Goal: Task Accomplishment & Management: Manage account settings

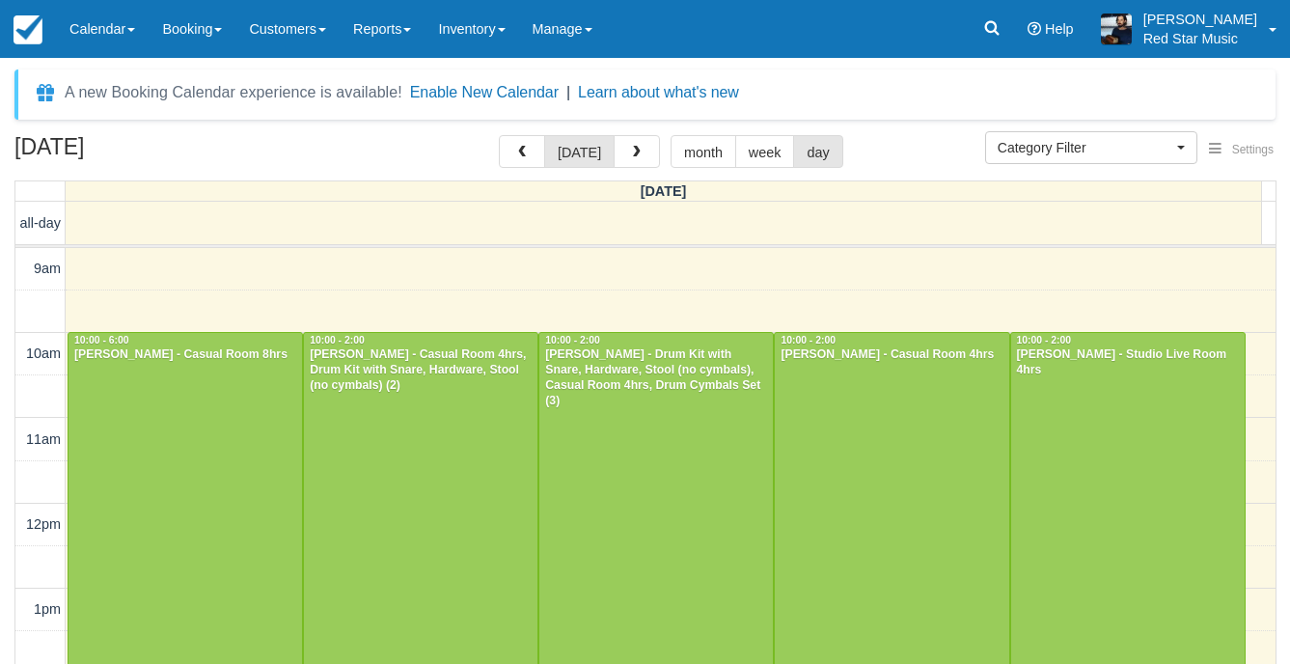
select select
click at [686, 450] on div at bounding box center [656, 503] width 234 height 340
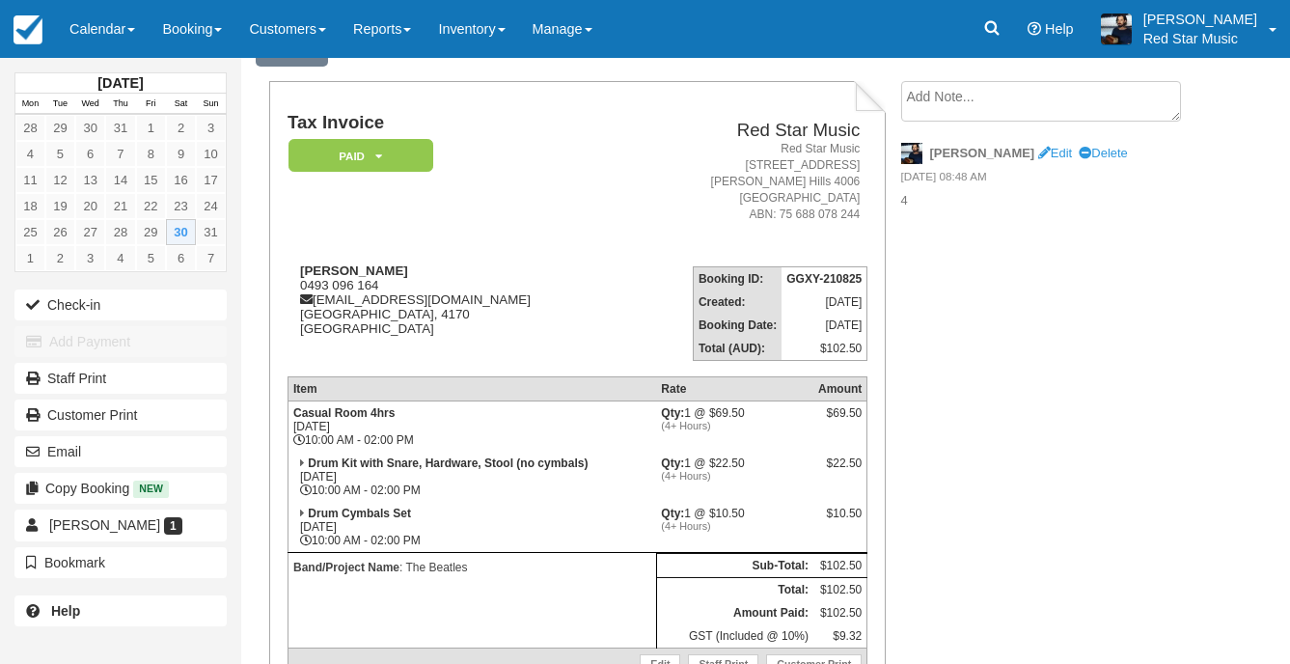
scroll to position [97, 0]
click at [118, 43] on link "Calendar" at bounding box center [102, 29] width 93 height 58
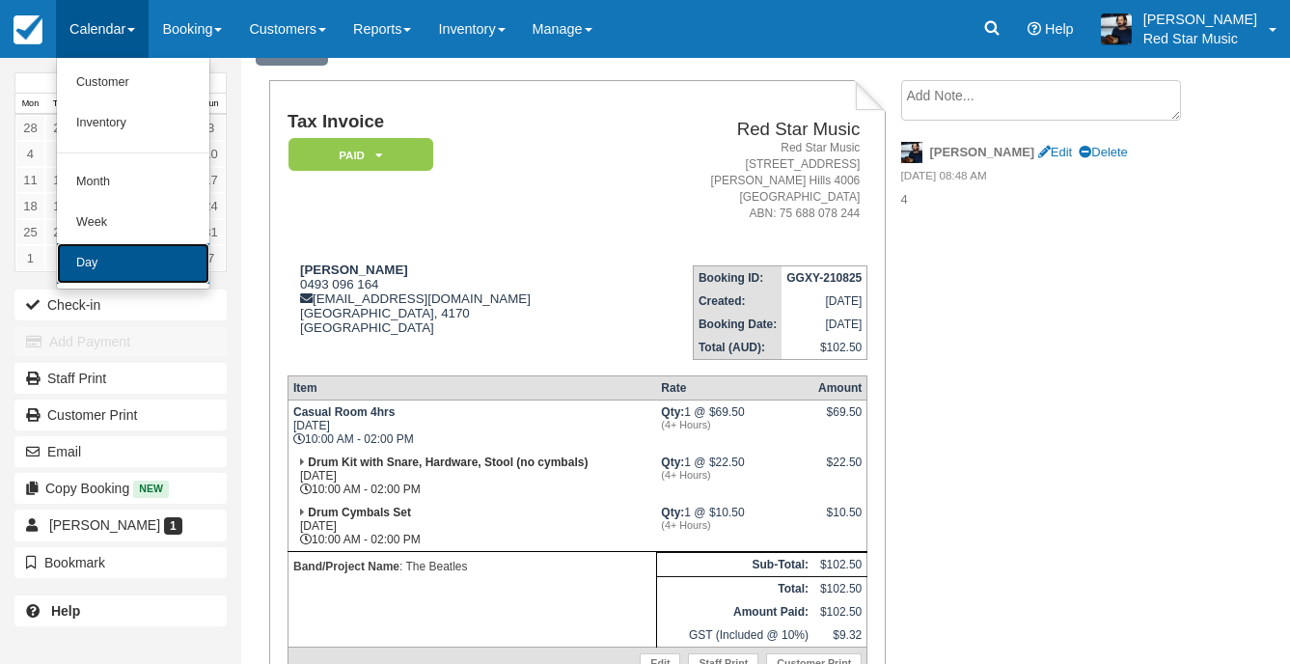
click at [123, 274] on link "Day" at bounding box center [133, 263] width 152 height 41
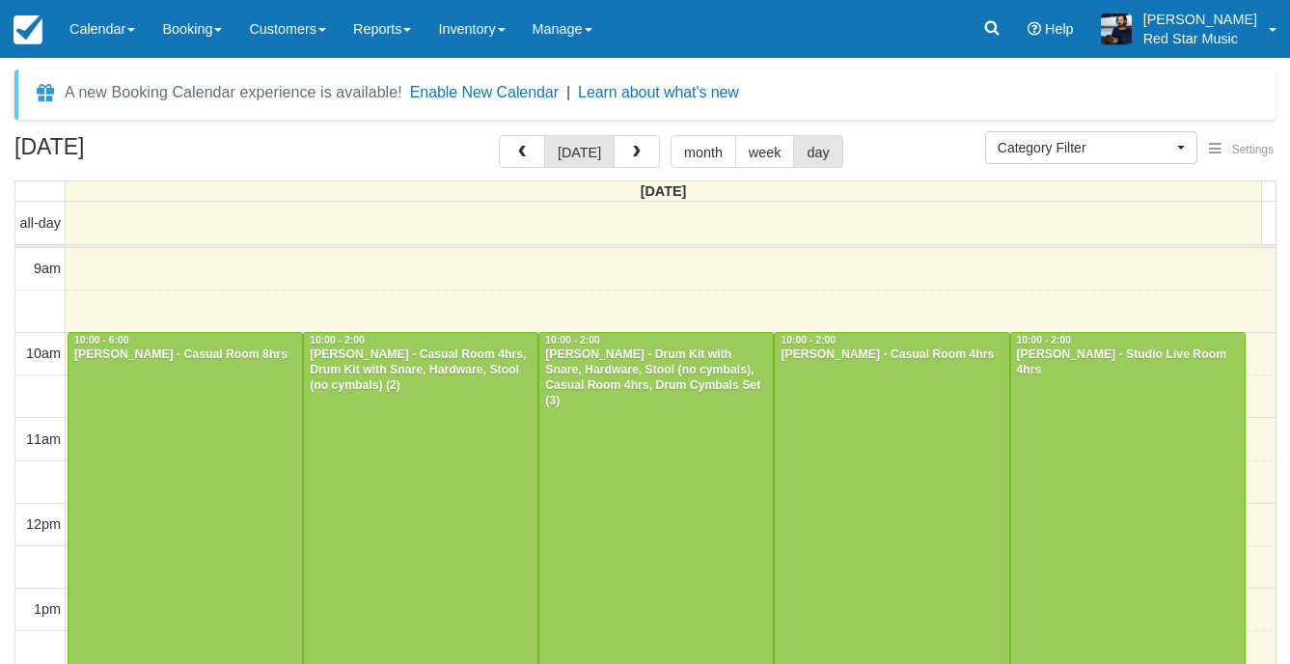
select select
click at [664, 470] on div at bounding box center [656, 503] width 234 height 340
select select
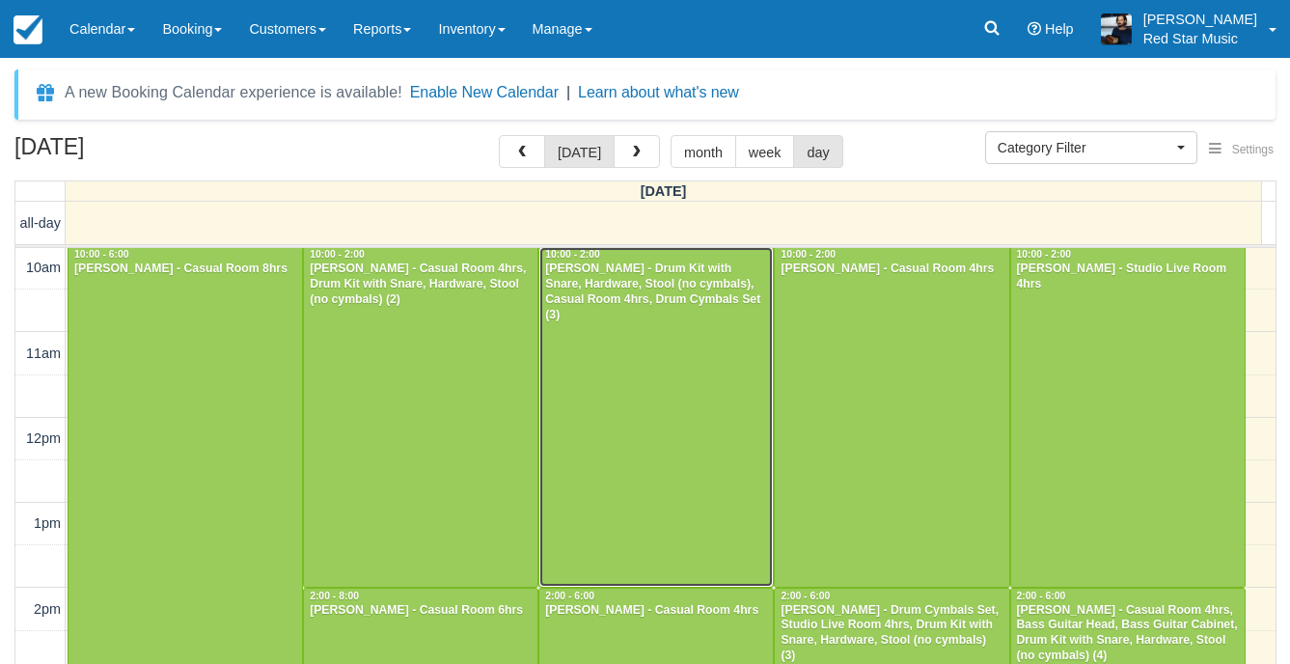
click at [692, 401] on div at bounding box center [656, 417] width 234 height 340
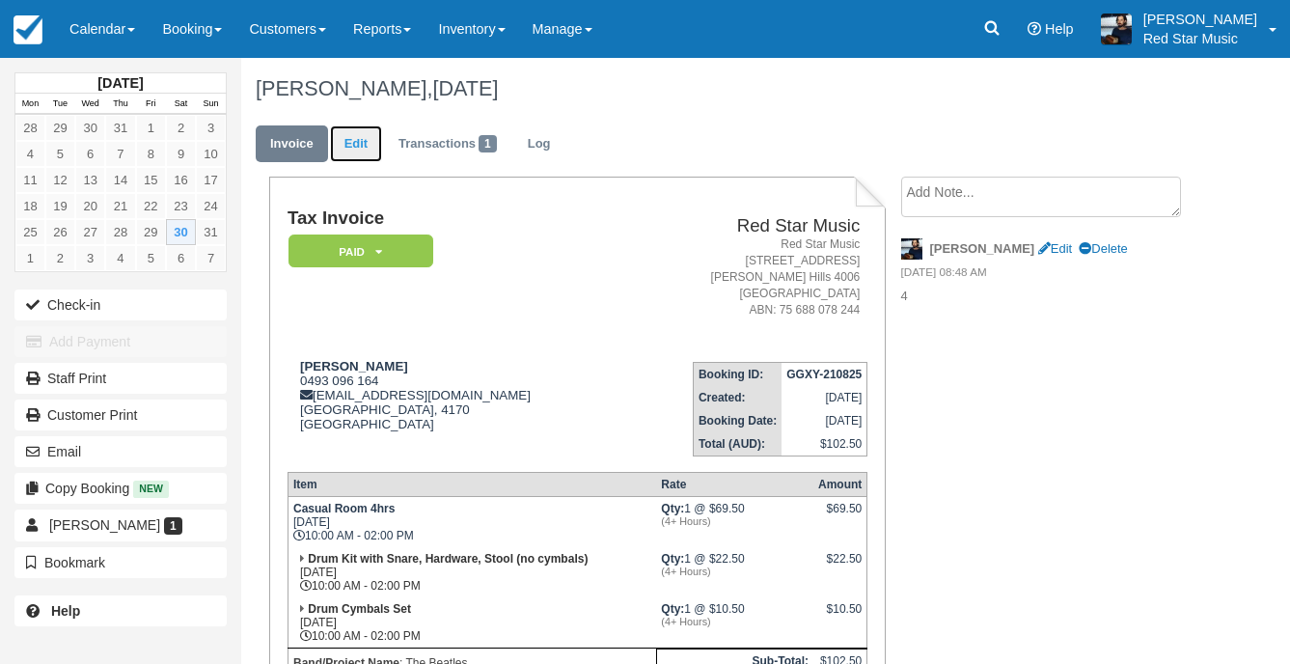
click at [365, 134] on link "Edit" at bounding box center [356, 144] width 52 height 38
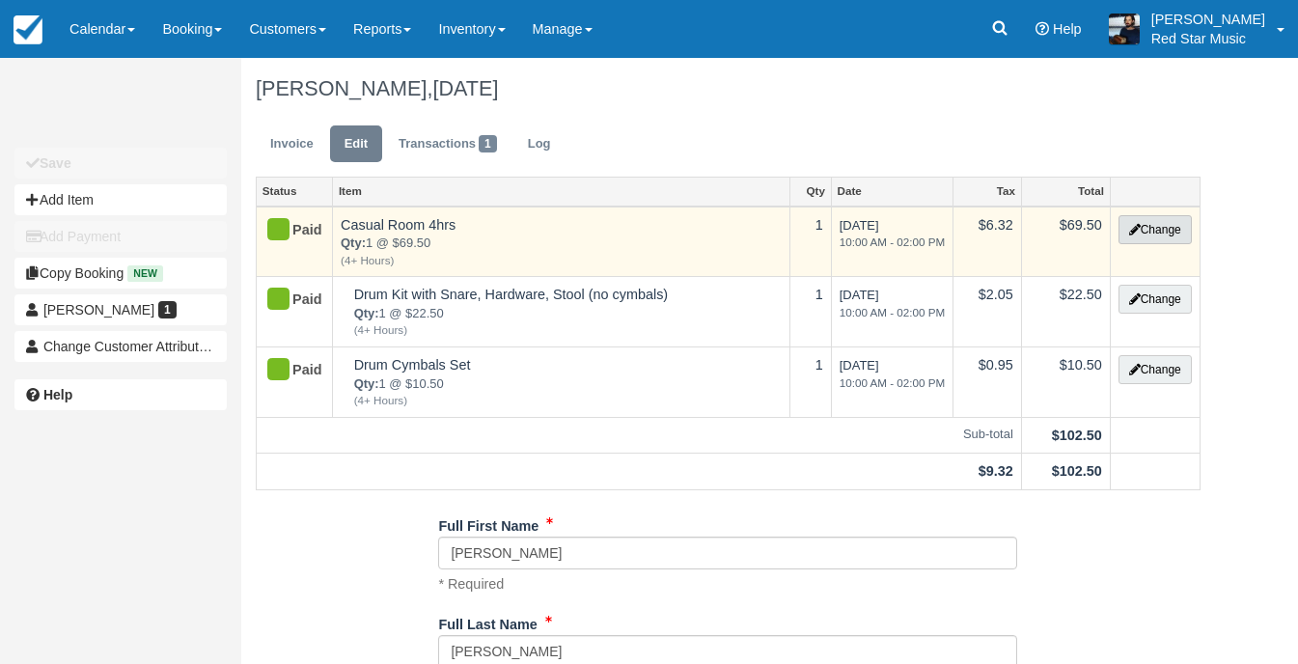
click at [1172, 239] on button "Change" at bounding box center [1154, 229] width 73 height 29
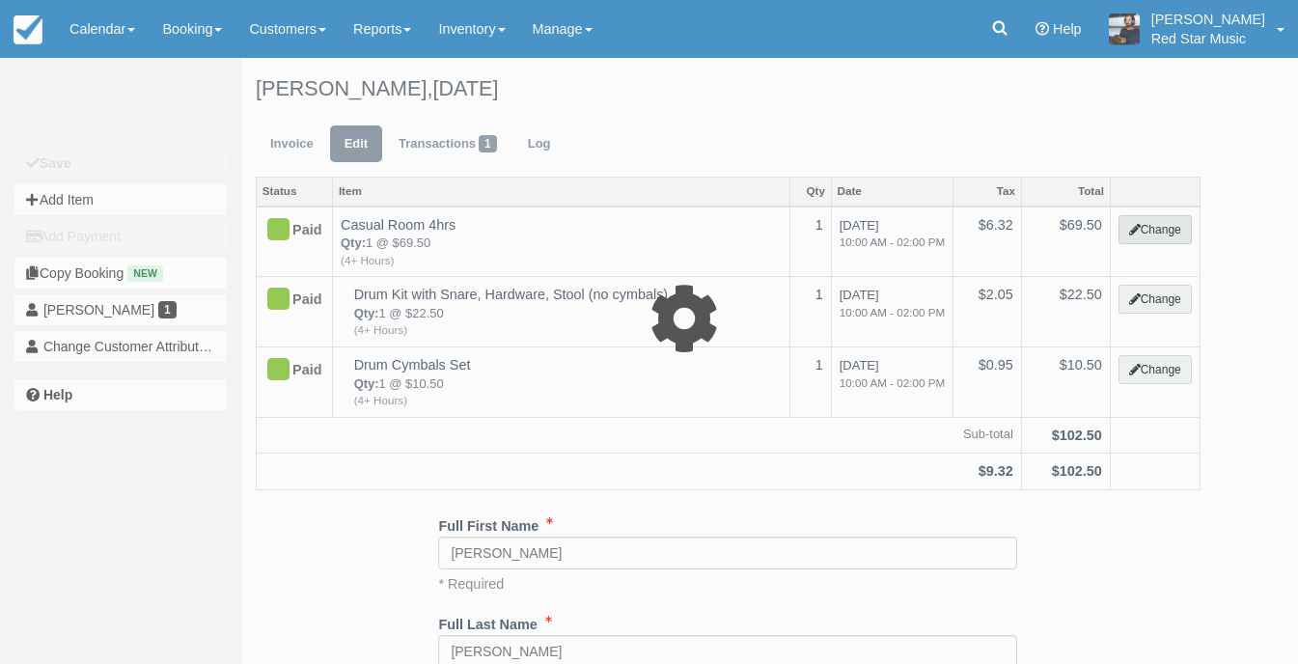
select select "6"
type input "69.50"
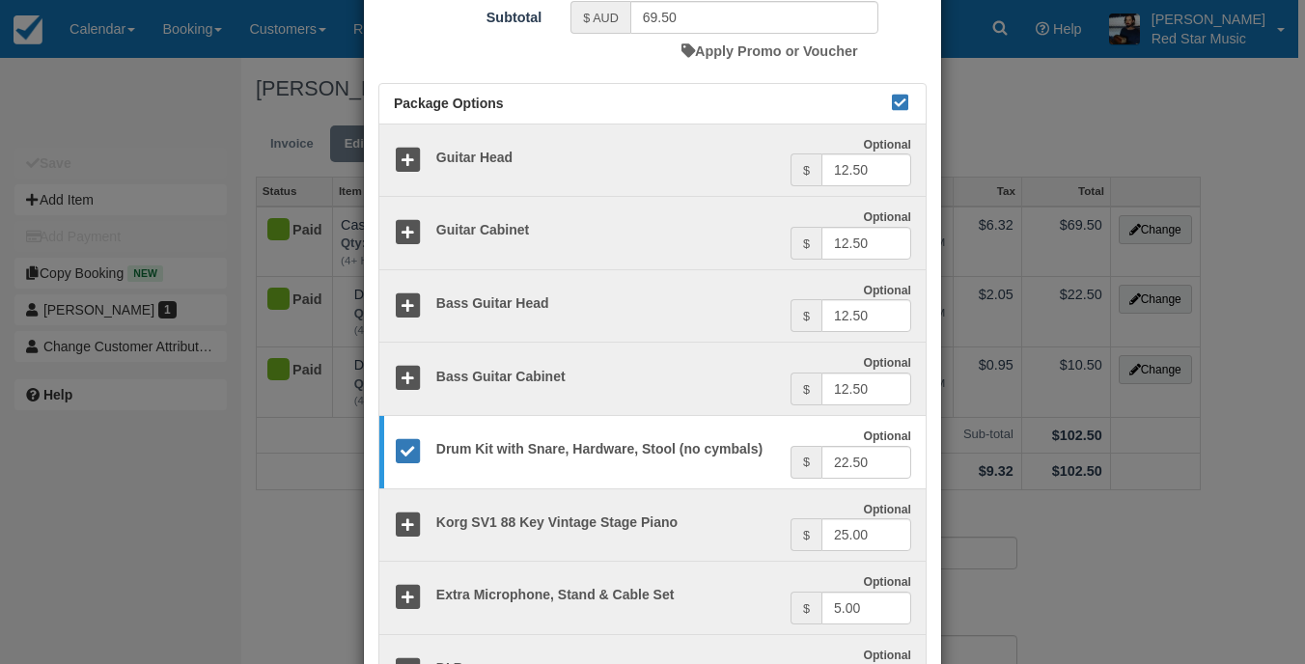
scroll to position [386, 0]
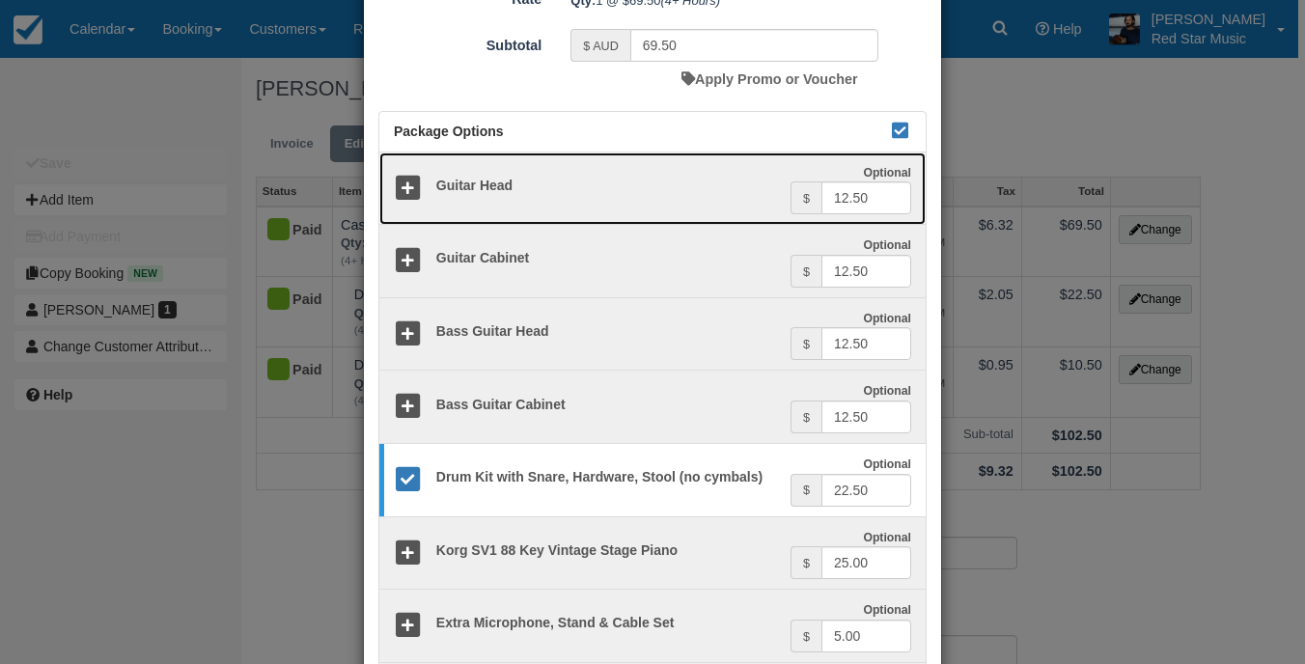
click at [413, 191] on icon at bounding box center [408, 189] width 28 height 28
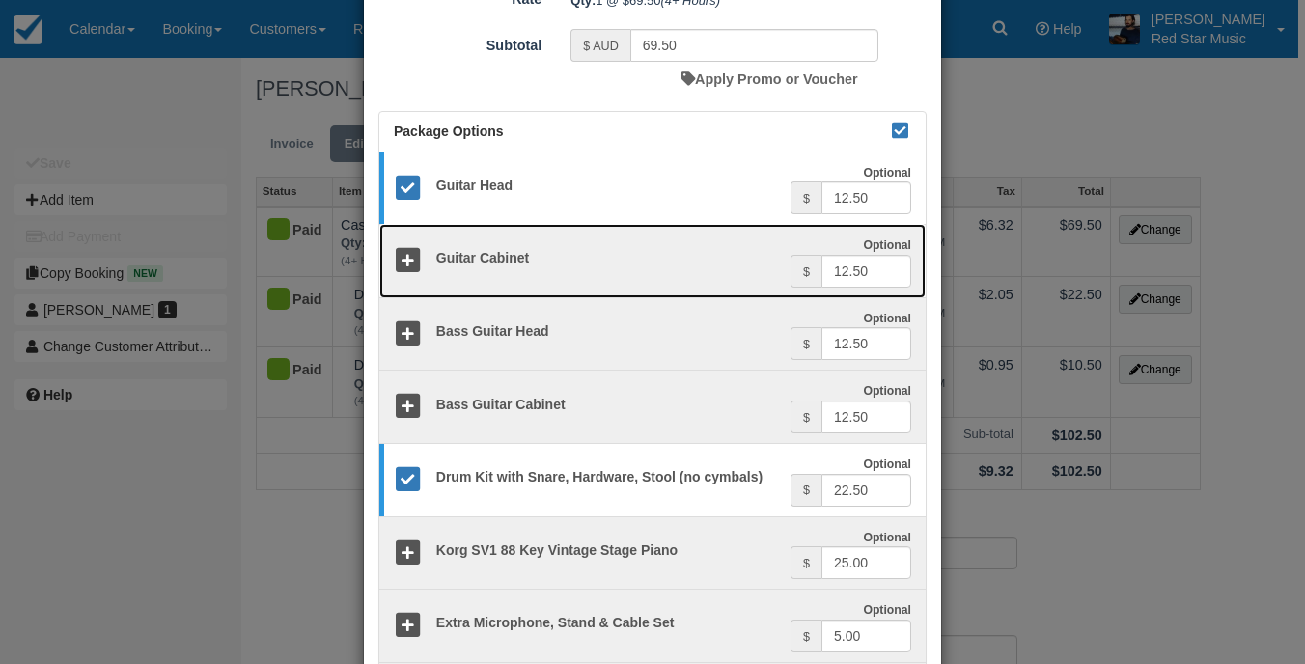
click at [403, 257] on icon at bounding box center [408, 261] width 28 height 28
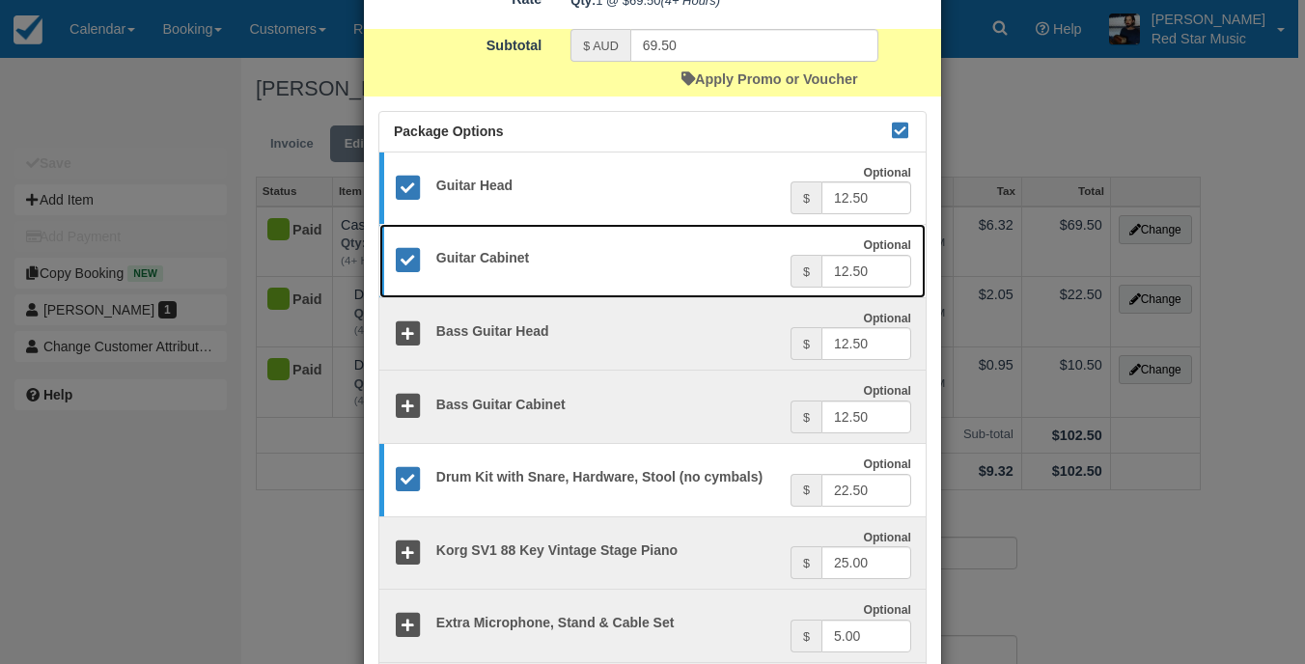
scroll to position [657, 0]
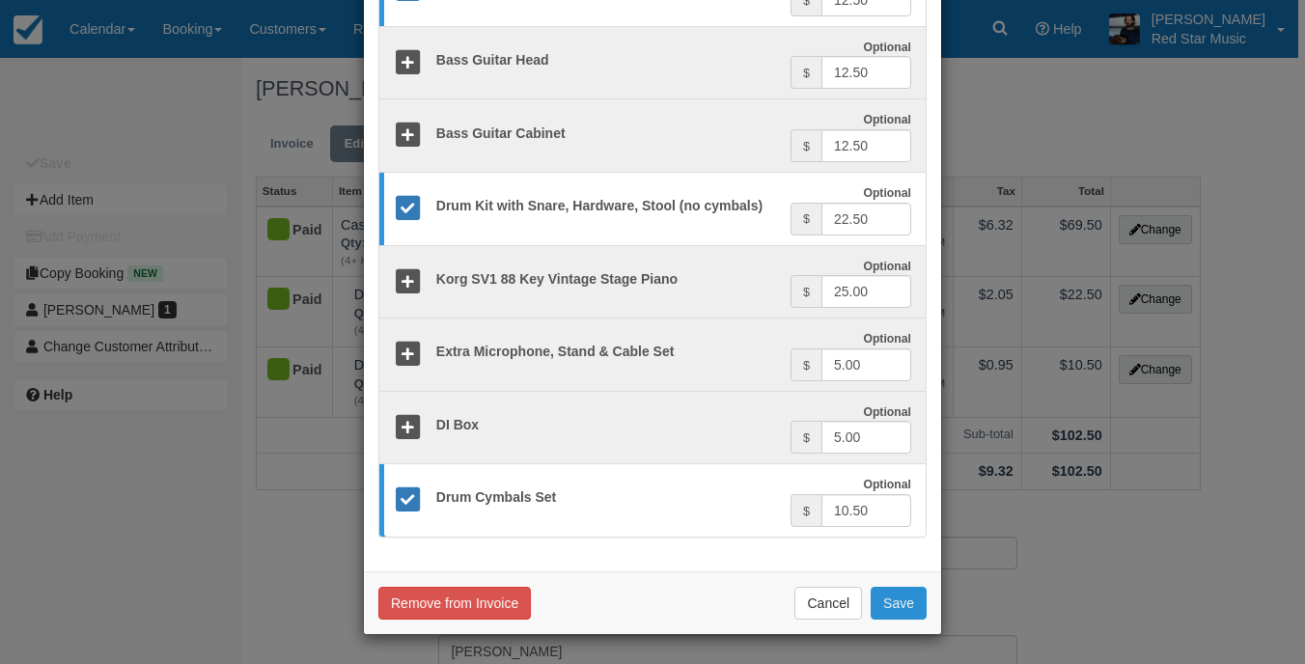
click at [908, 602] on button "Save" at bounding box center [898, 603] width 56 height 33
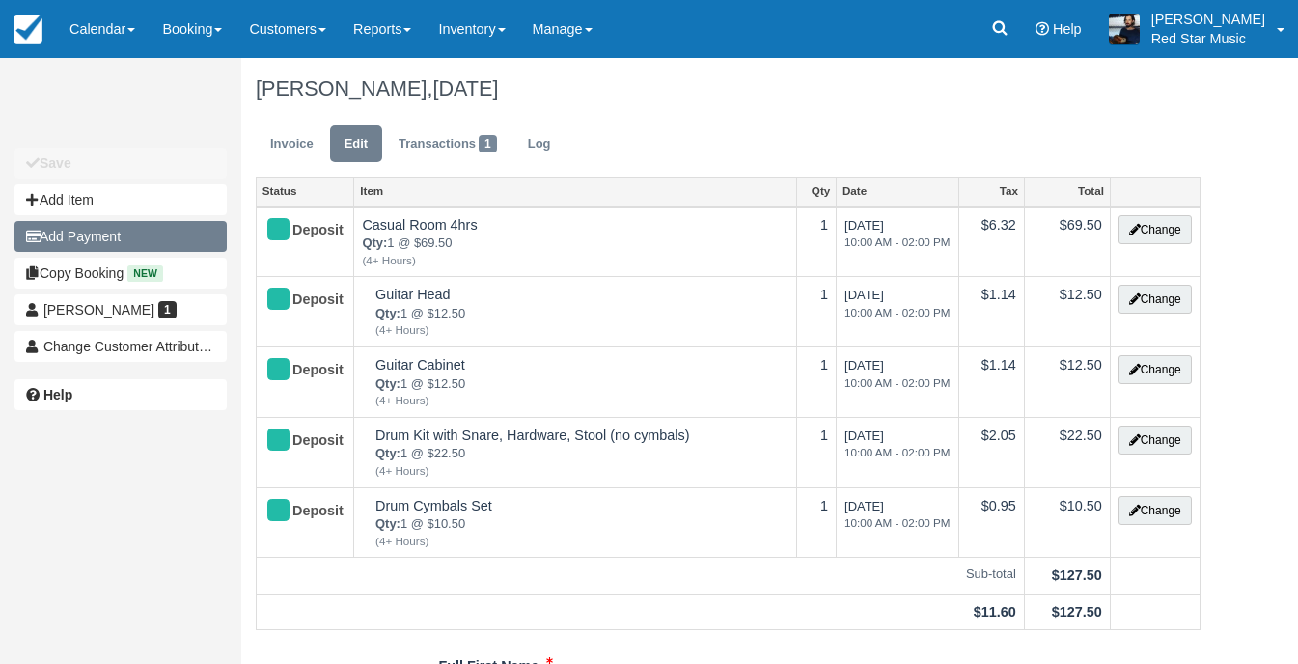
click at [137, 231] on button "Add Payment" at bounding box center [120, 236] width 212 height 31
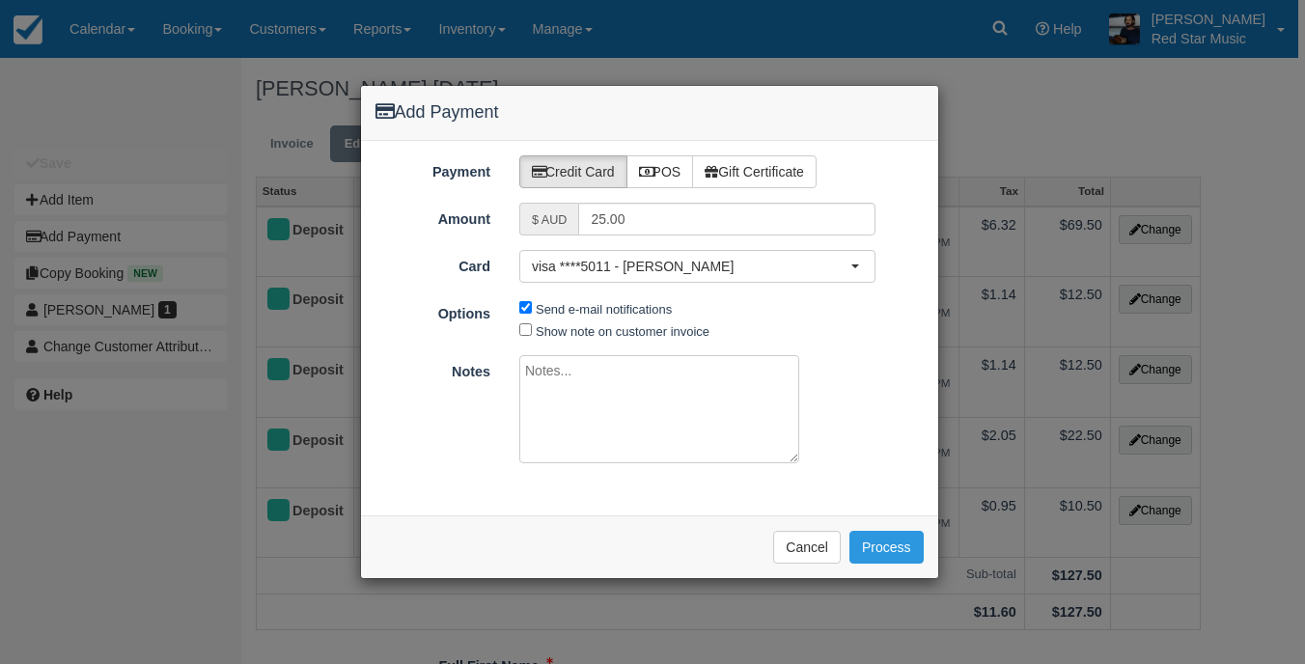
click at [654, 368] on textarea at bounding box center [659, 409] width 280 height 108
click at [619, 370] on textarea "Added guitar rig - Dylan." at bounding box center [659, 409] width 280 height 108
click at [753, 391] on textarea "Added guitar rig on site - Dylan." at bounding box center [659, 409] width 280 height 108
type textarea "Added guitar rig on site - Dylan @ Red Star."
click at [896, 534] on button "Process" at bounding box center [886, 547] width 74 height 33
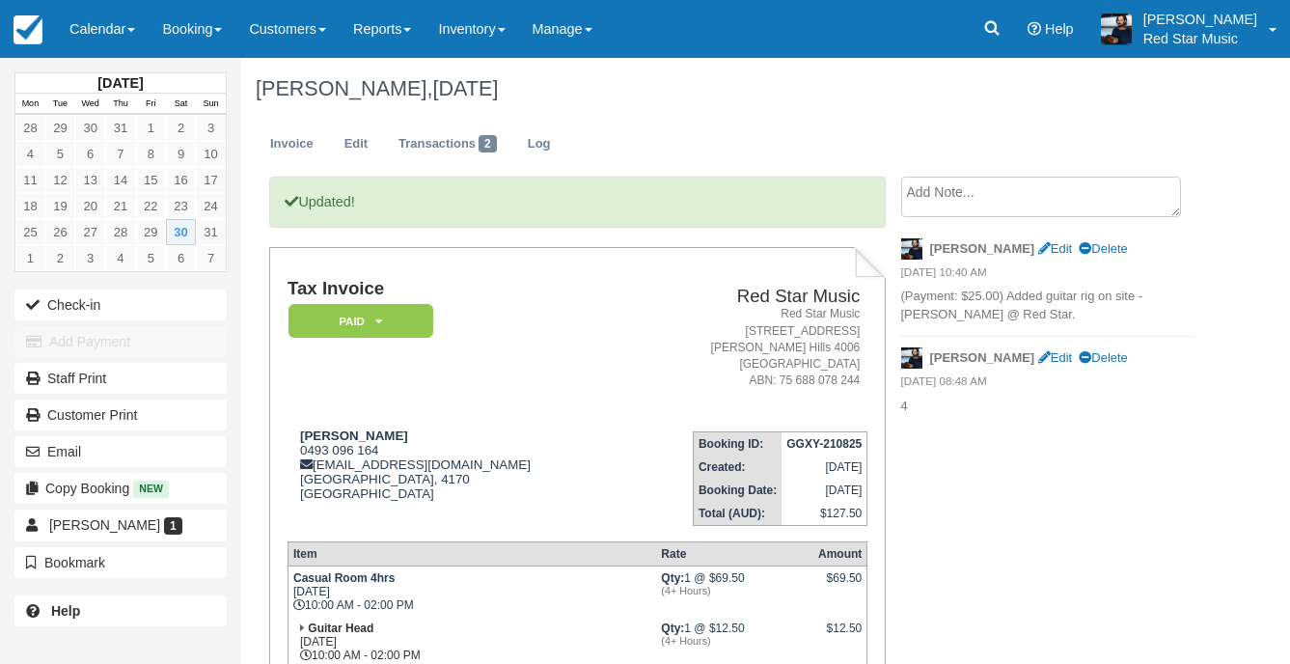
drag, startPoint x: 93, startPoint y: 14, endPoint x: 97, endPoint y: 99, distance: 86.0
click at [93, 14] on link "Calendar" at bounding box center [102, 29] width 93 height 58
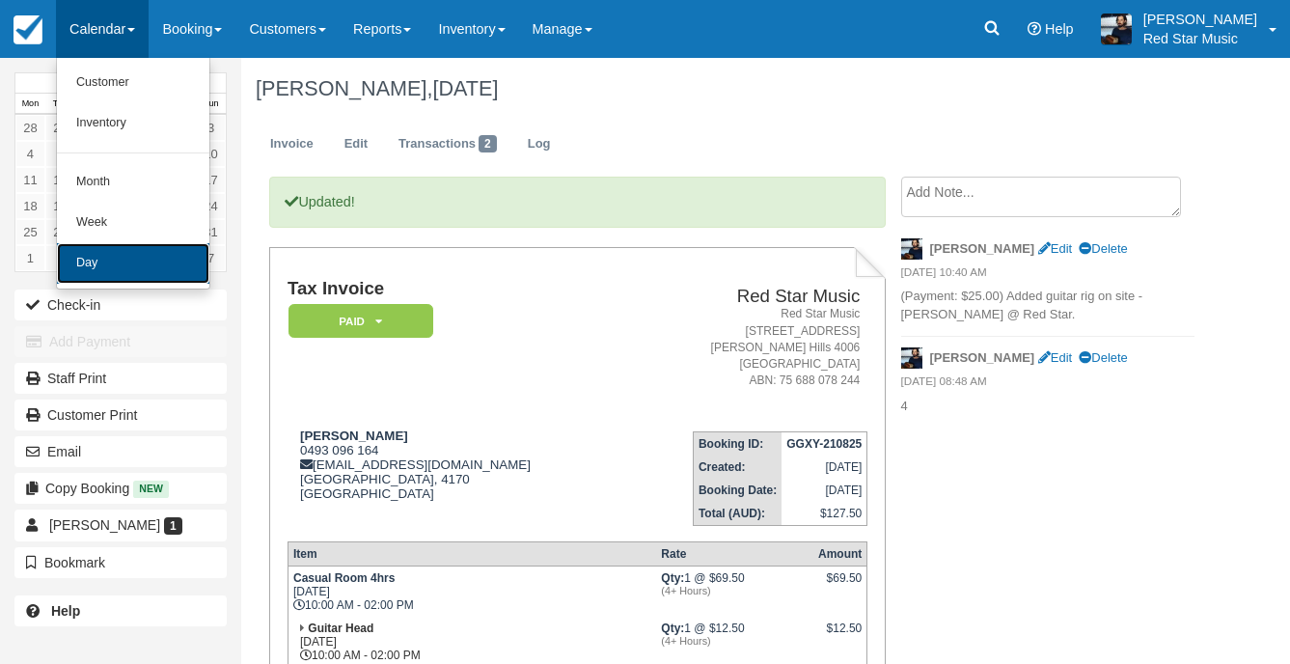
click at [94, 268] on link "Day" at bounding box center [133, 263] width 152 height 41
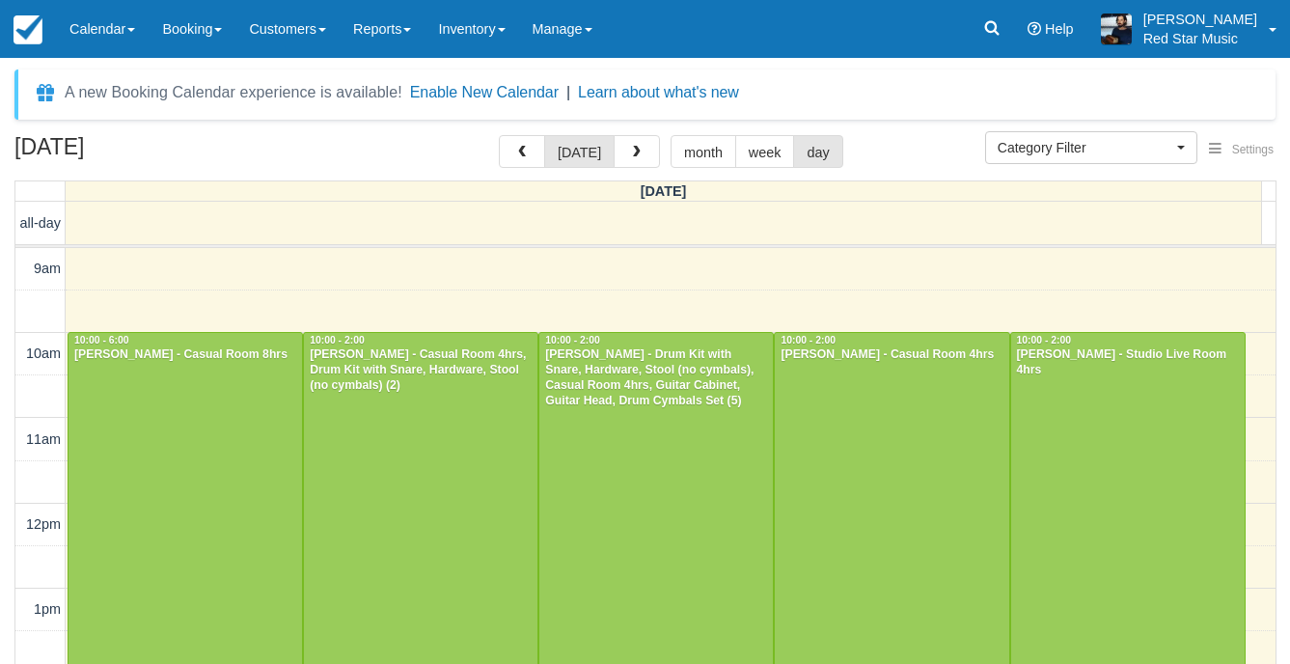
select select
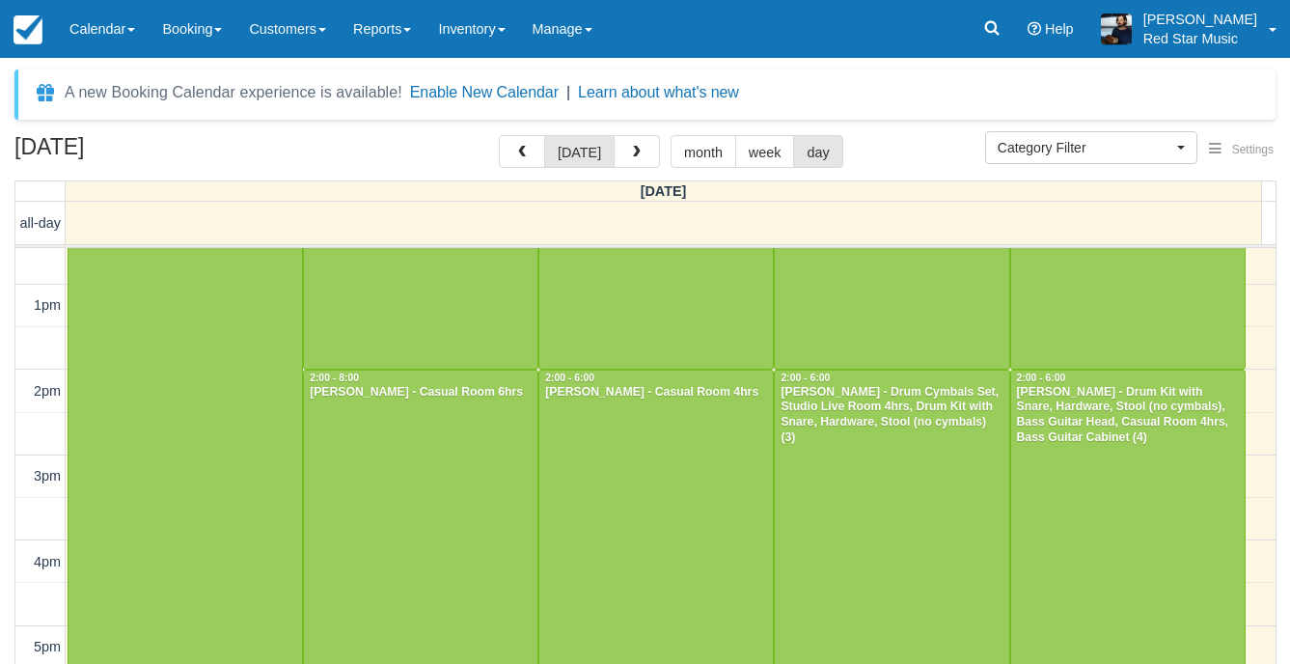
scroll to position [386, 0]
